Goal: Task Accomplishment & Management: Use online tool/utility

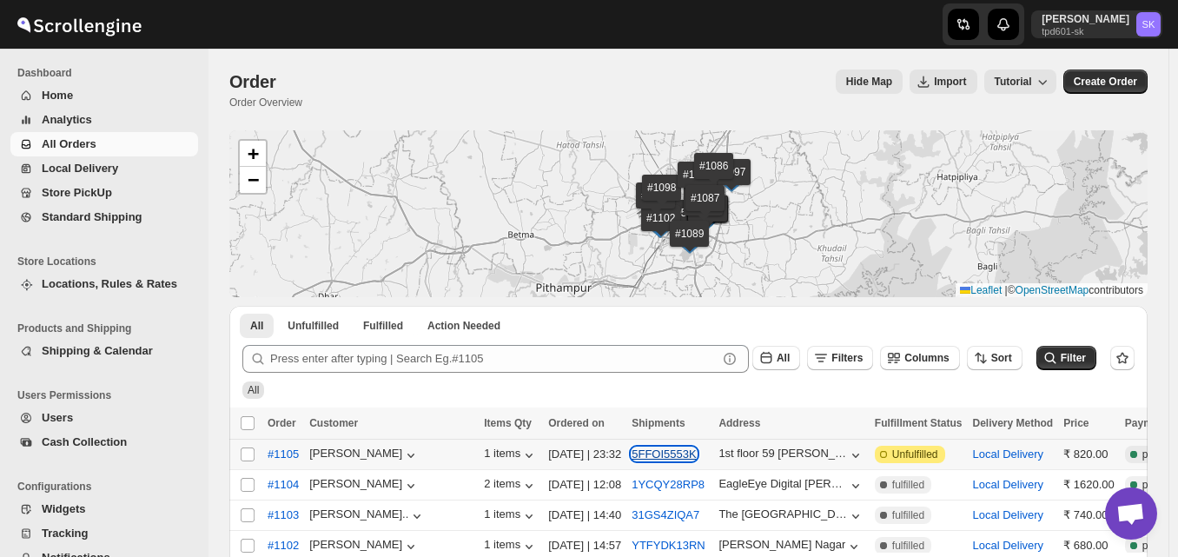
click at [632, 451] on button "5FFOI5553K" at bounding box center [664, 453] width 64 height 13
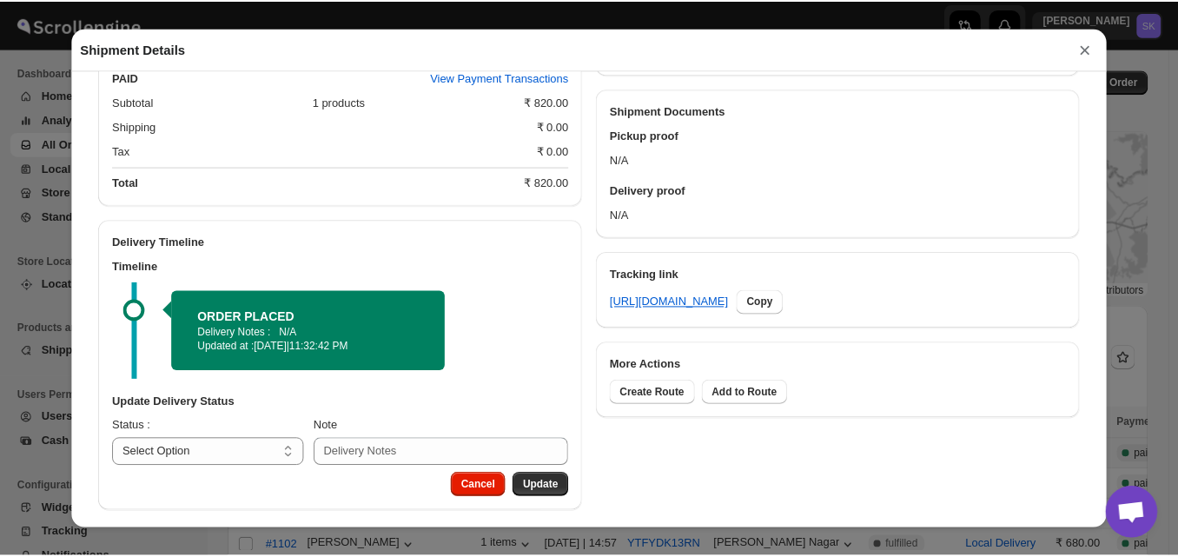
scroll to position [671, 0]
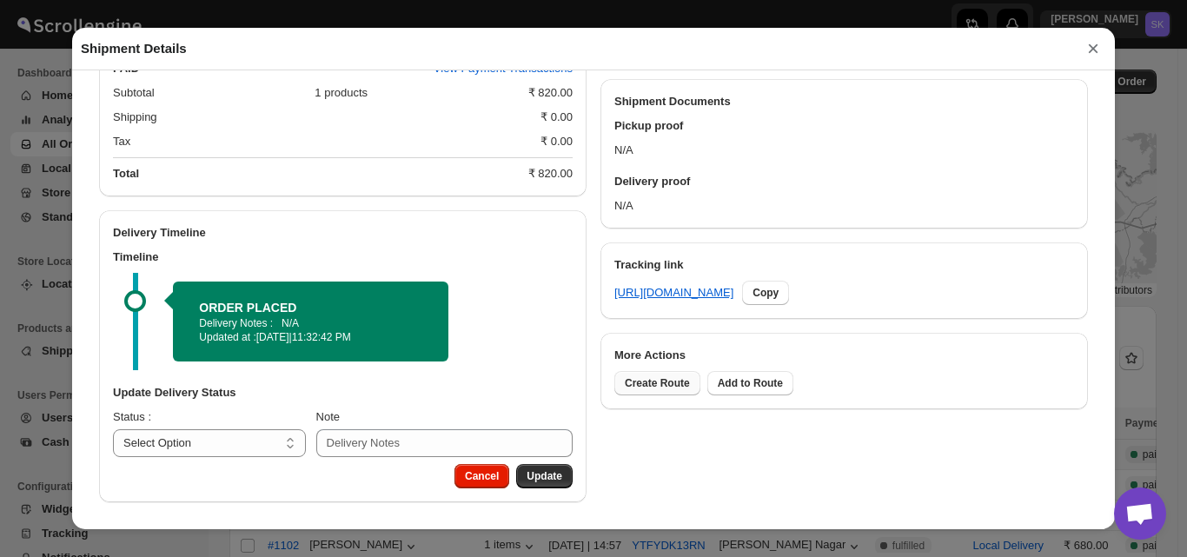
click at [652, 382] on span "Create Route" at bounding box center [657, 383] width 65 height 14
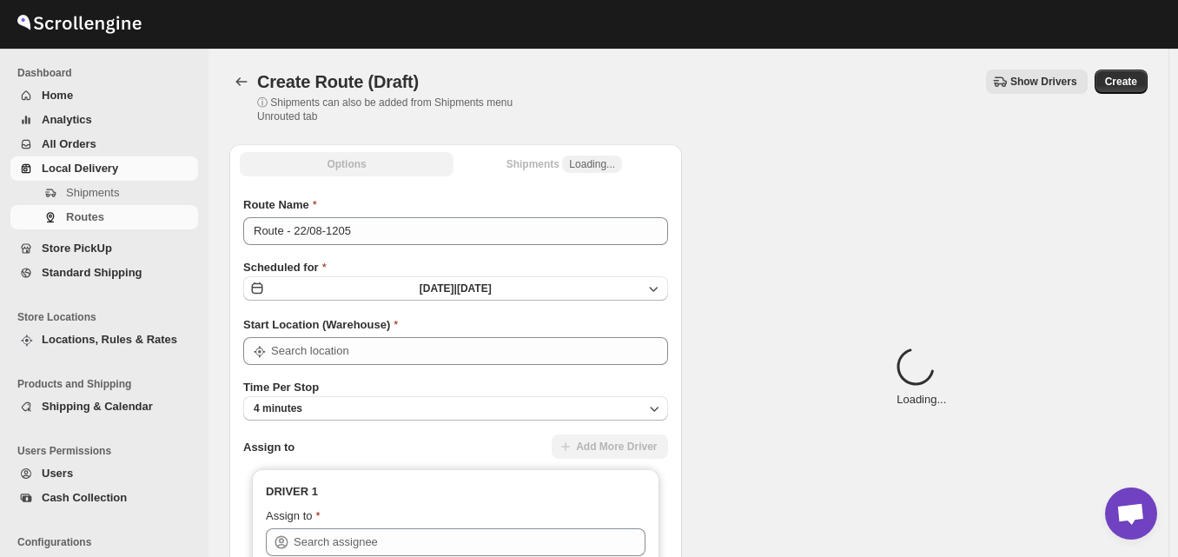
type input "Bicholi"
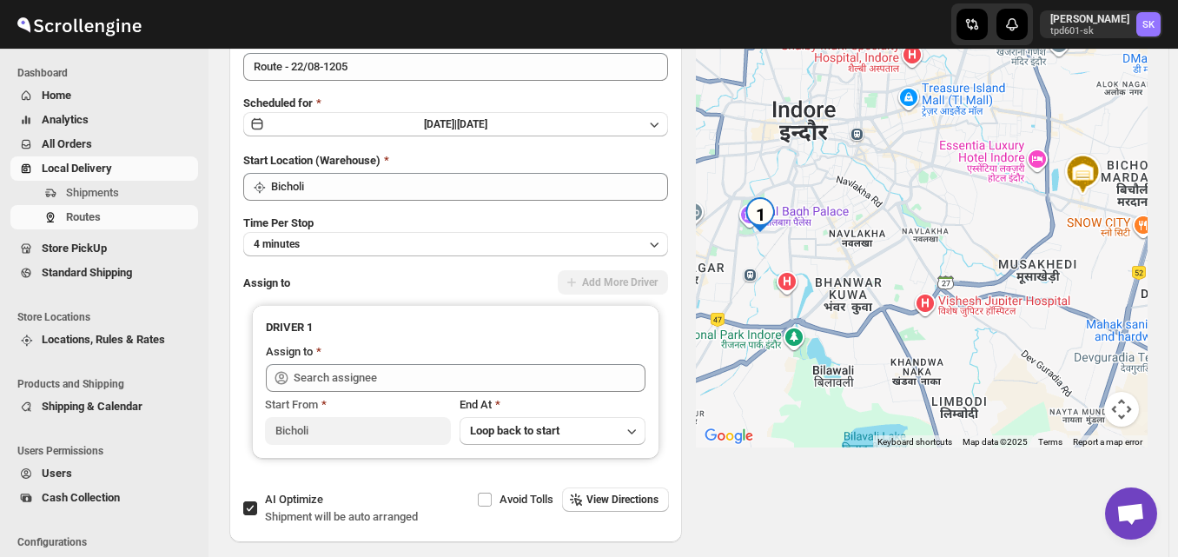
scroll to position [174, 0]
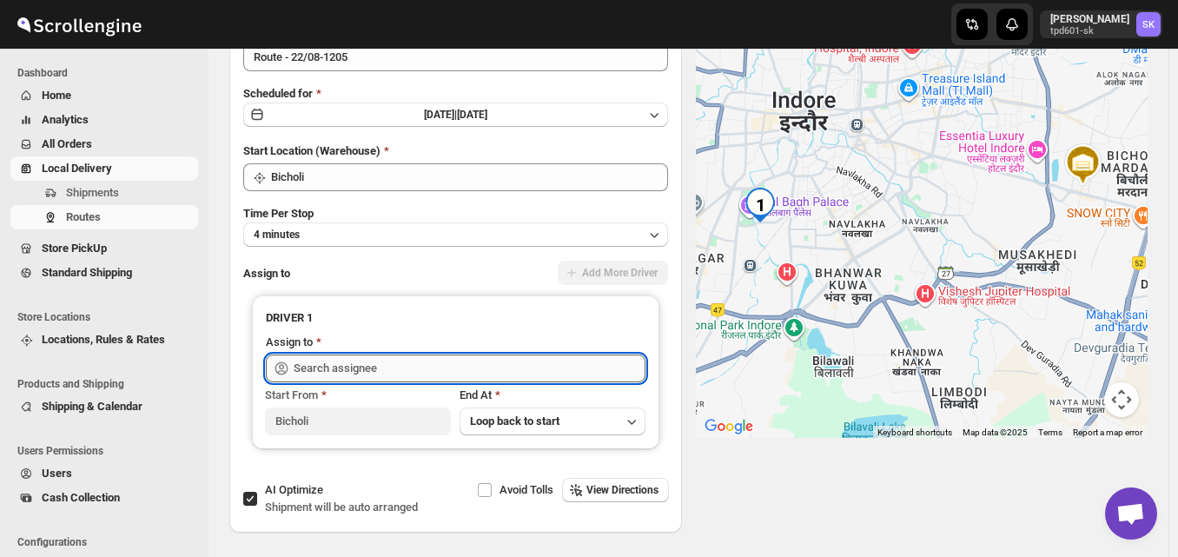
click at [360, 363] on input "text" at bounding box center [470, 368] width 352 height 28
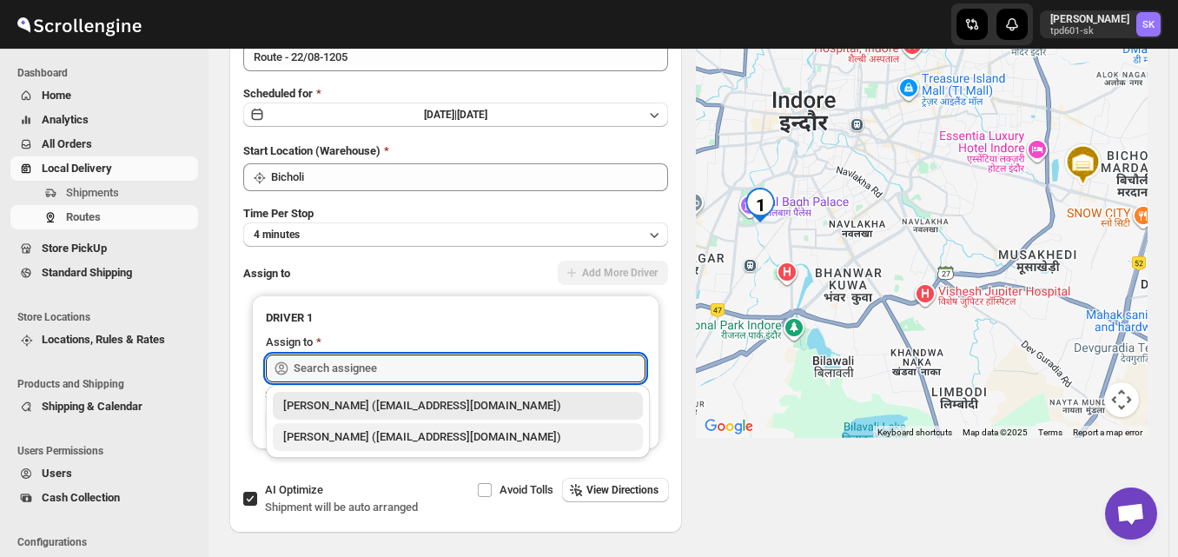
click at [319, 436] on div "[PERSON_NAME] ([EMAIL_ADDRESS][DOMAIN_NAME])" at bounding box center [457, 436] width 349 height 17
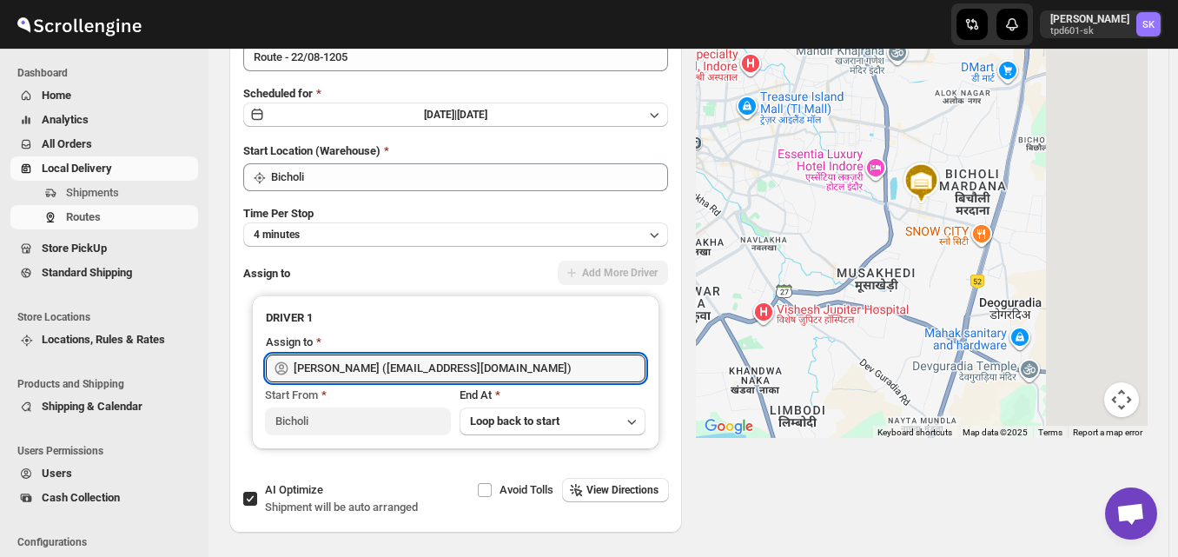
type input "[PERSON_NAME] ([EMAIL_ADDRESS][DOMAIN_NAME])"
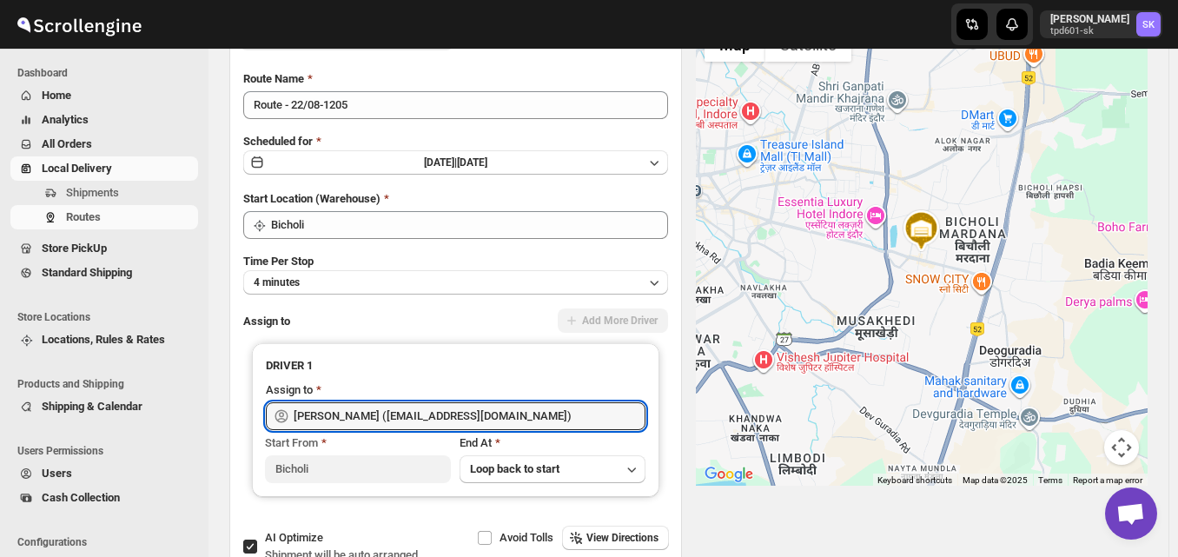
scroll to position [0, 0]
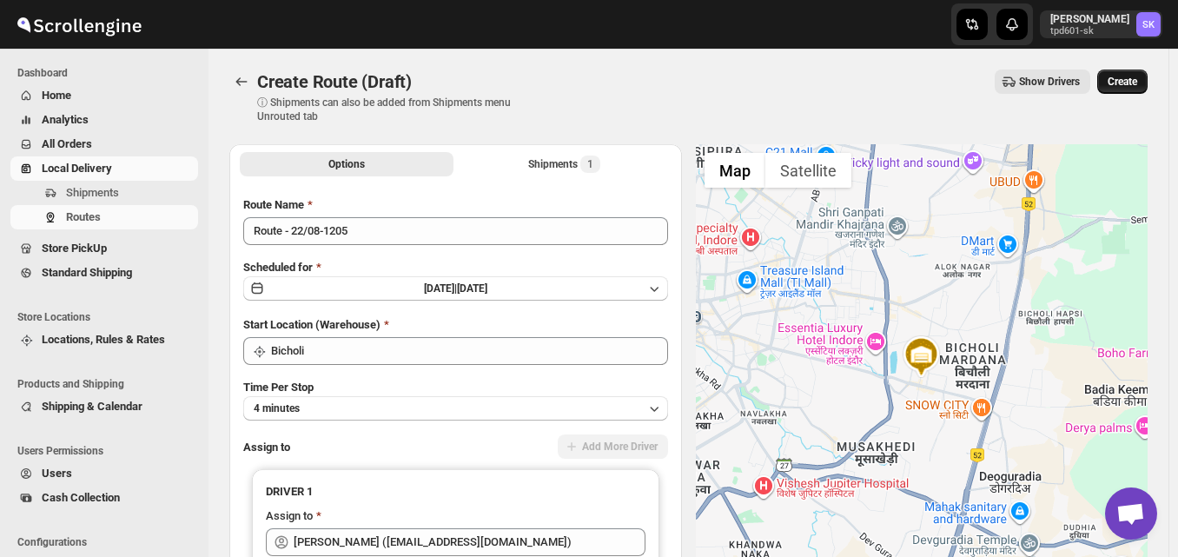
click at [1137, 84] on span "Create" at bounding box center [1123, 82] width 30 height 14
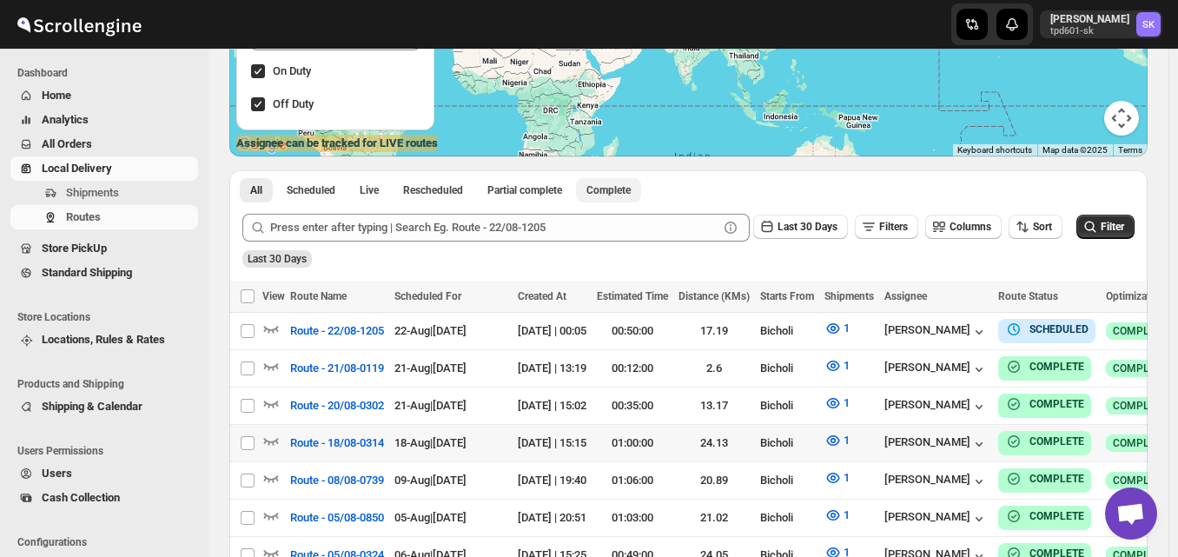
scroll to position [261, 0]
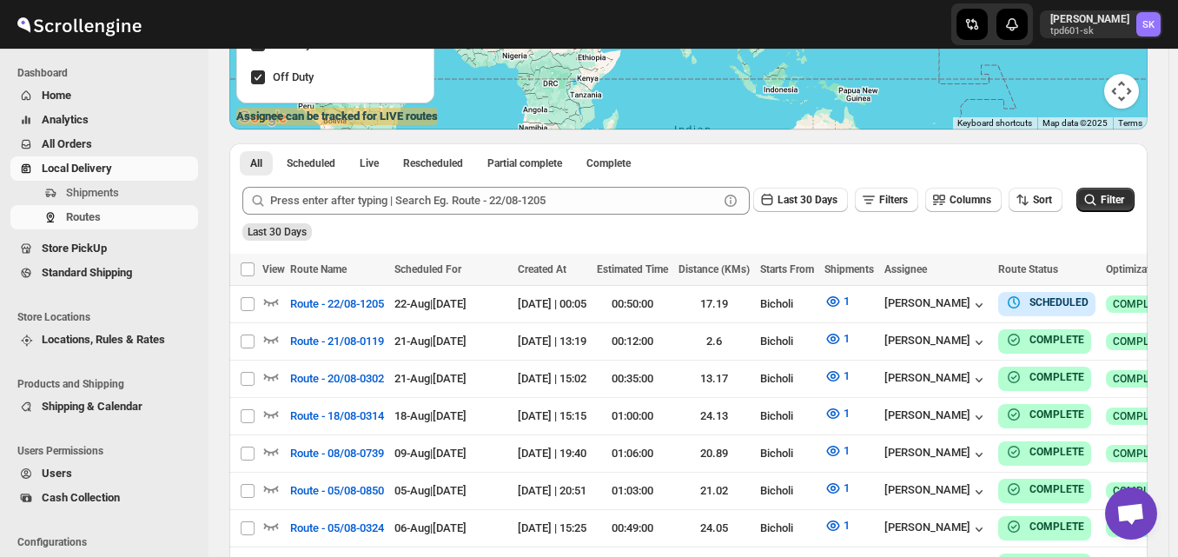
click at [81, 143] on span "All Orders" at bounding box center [67, 143] width 50 height 13
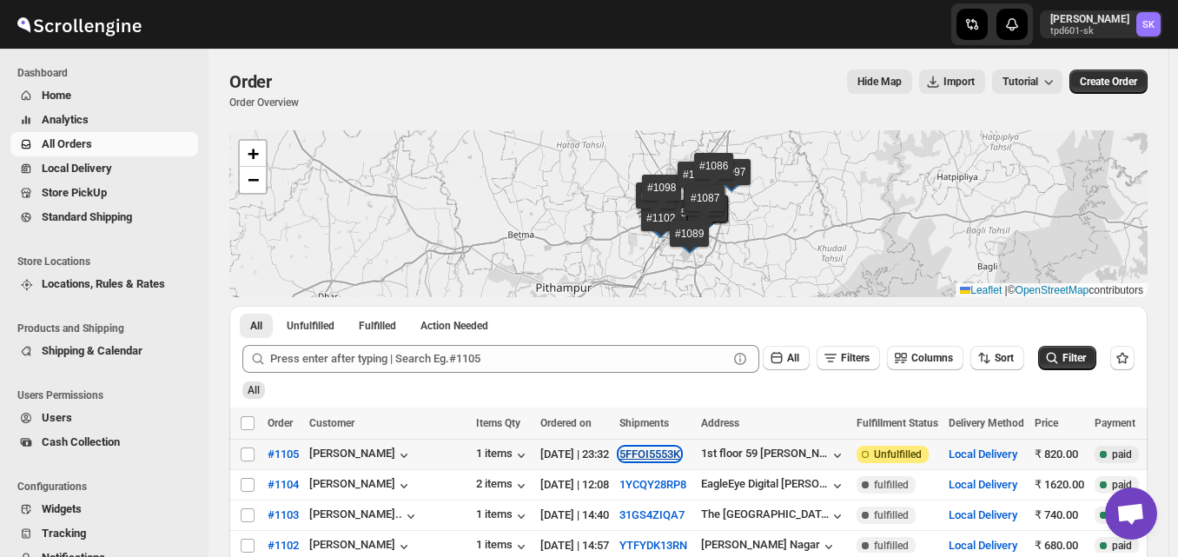
click at [619, 447] on button "5FFOI5553K" at bounding box center [649, 453] width 61 height 13
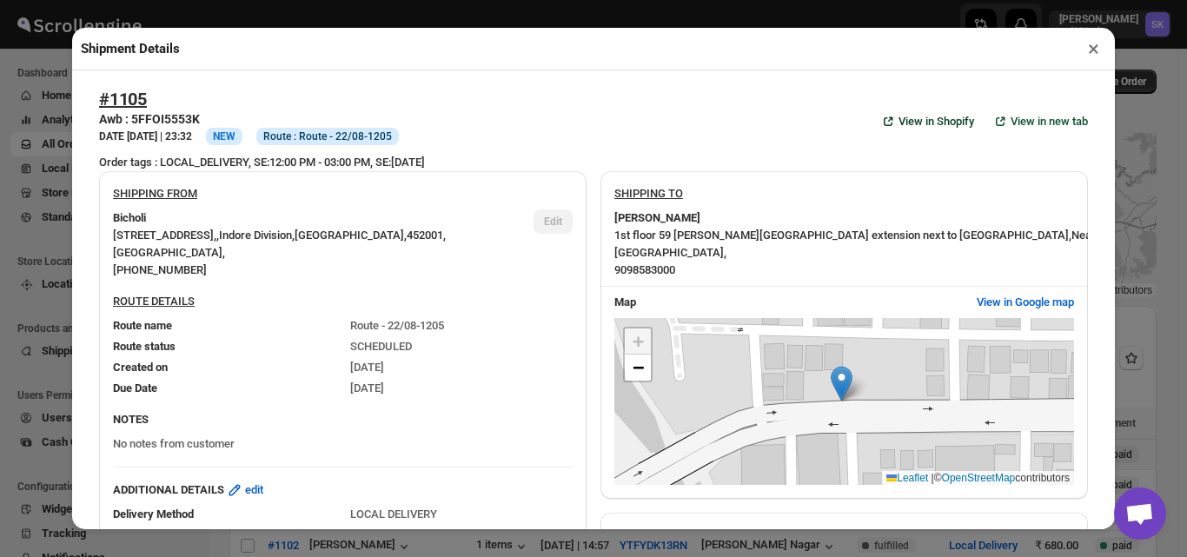
click at [921, 122] on span "View in Shopify" at bounding box center [936, 121] width 76 height 17
